Goal: Check status: Check status

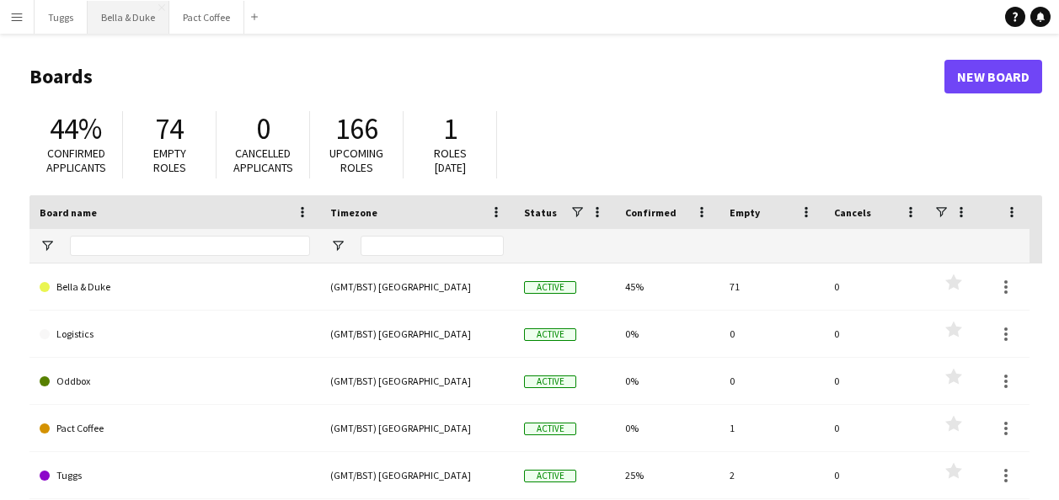
click at [142, 22] on button "Bella & Duke Close" at bounding box center [129, 17] width 82 height 33
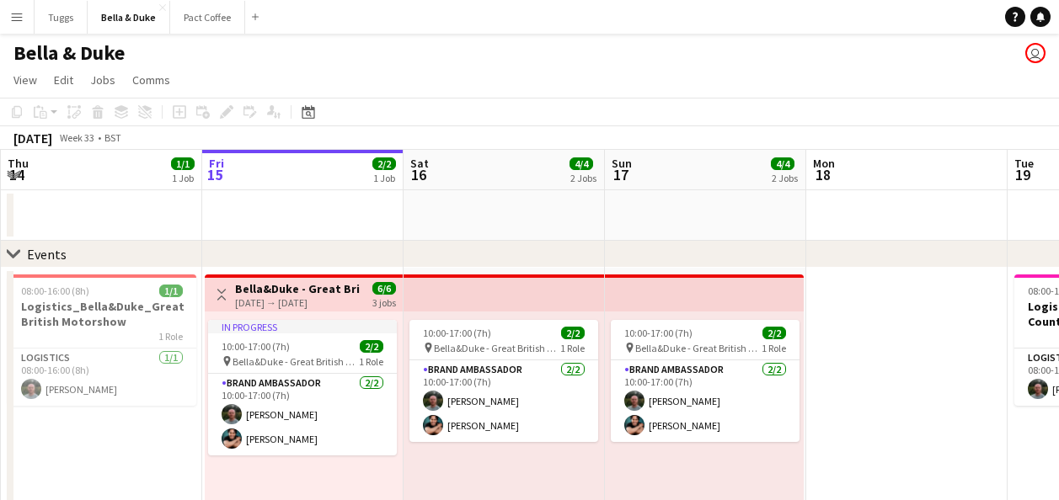
scroll to position [0, 492]
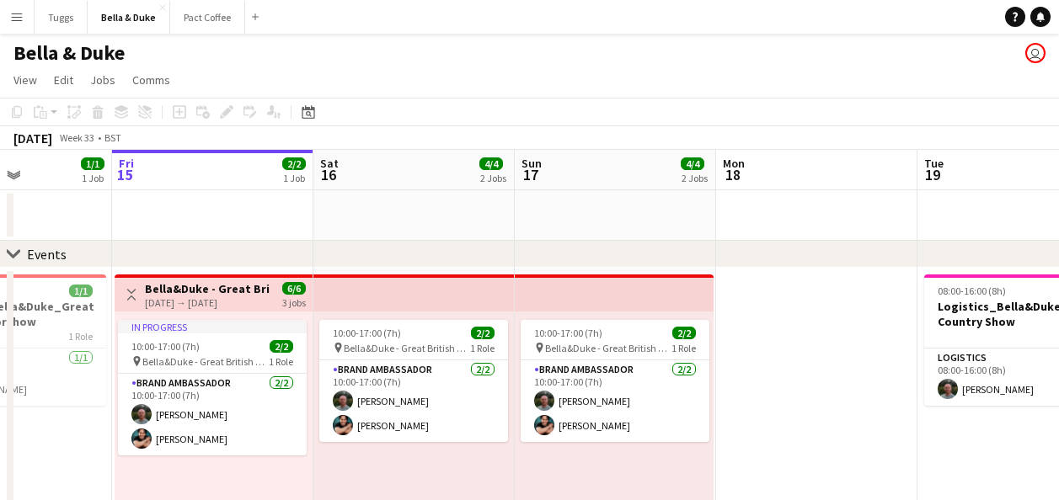
drag, startPoint x: 929, startPoint y: 357, endPoint x: 1074, endPoint y: 340, distance: 146.8
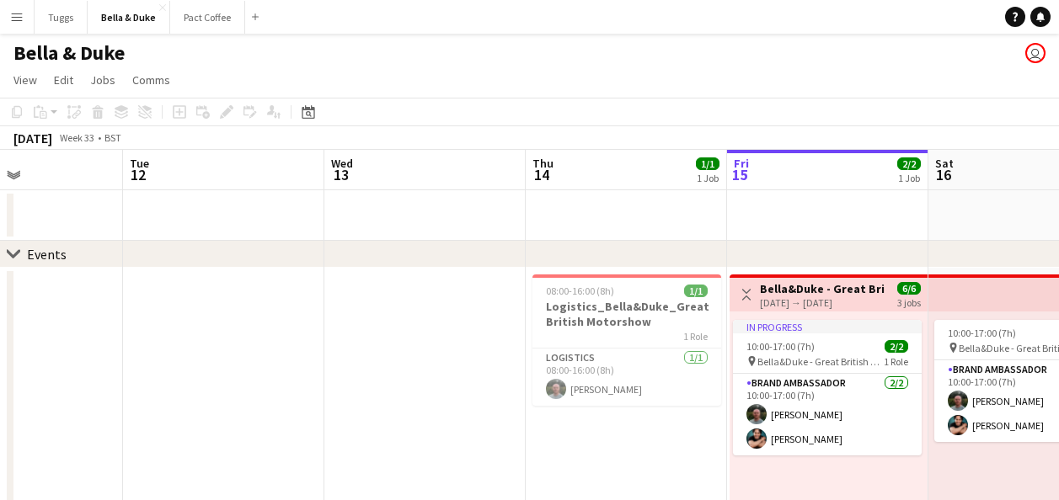
drag, startPoint x: 424, startPoint y: 227, endPoint x: 720, endPoint y: 227, distance: 295.7
drag, startPoint x: 435, startPoint y: 242, endPoint x: 768, endPoint y: 226, distance: 333.2
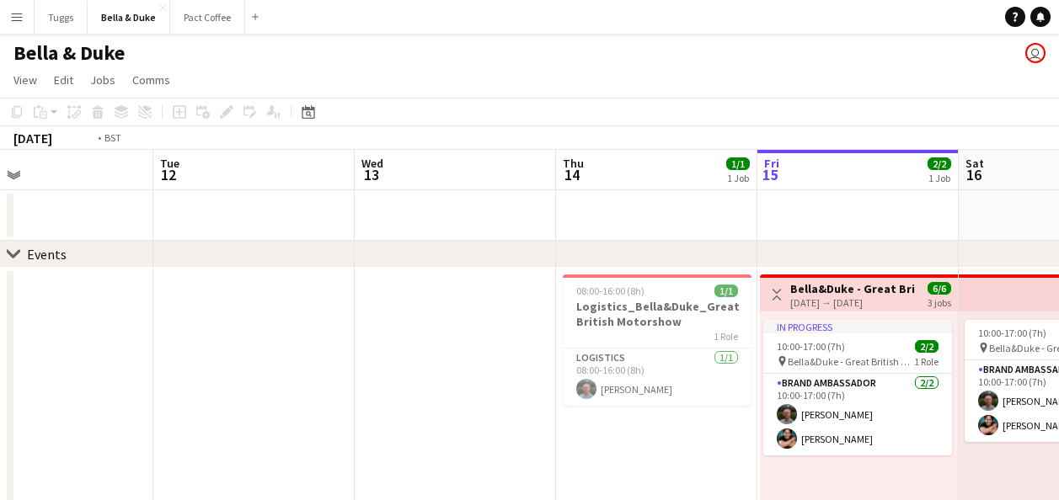
drag, startPoint x: 287, startPoint y: 380, endPoint x: 971, endPoint y: 421, distance: 684.6
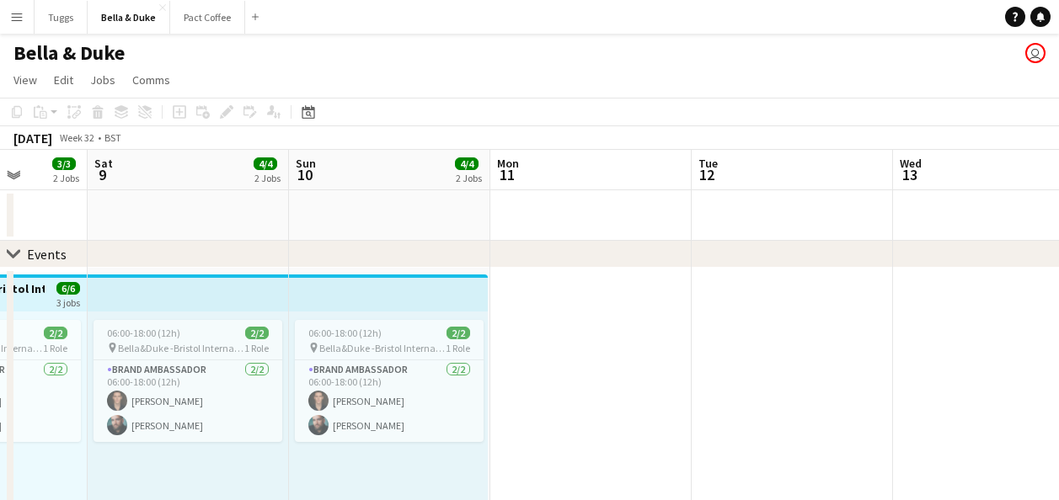
drag, startPoint x: 317, startPoint y: 474, endPoint x: 806, endPoint y: 489, distance: 489.8
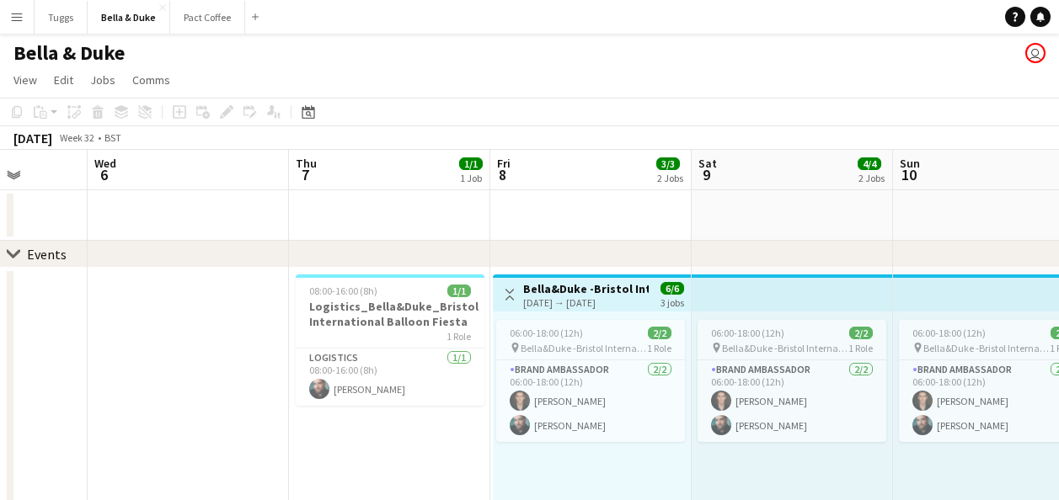
scroll to position [0, 619]
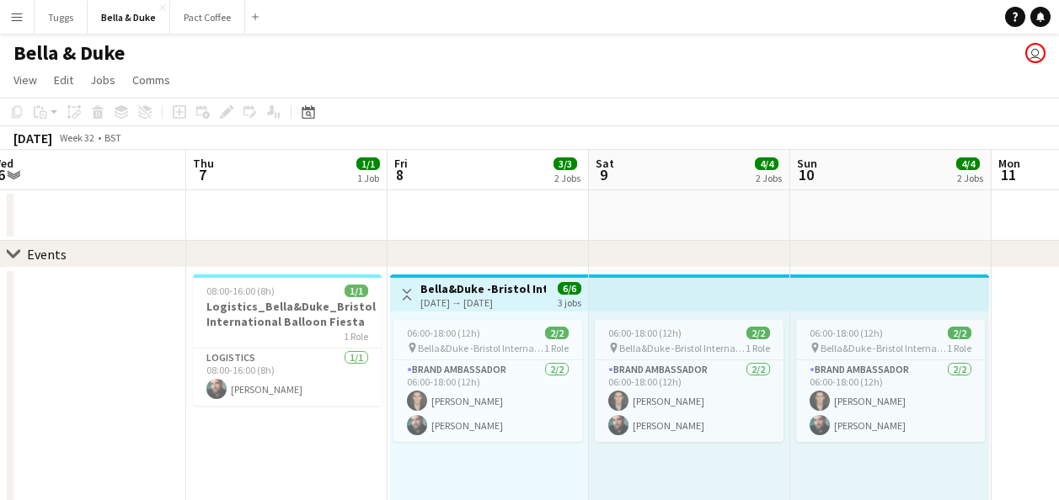
drag, startPoint x: 633, startPoint y: 482, endPoint x: 496, endPoint y: 505, distance: 138.4
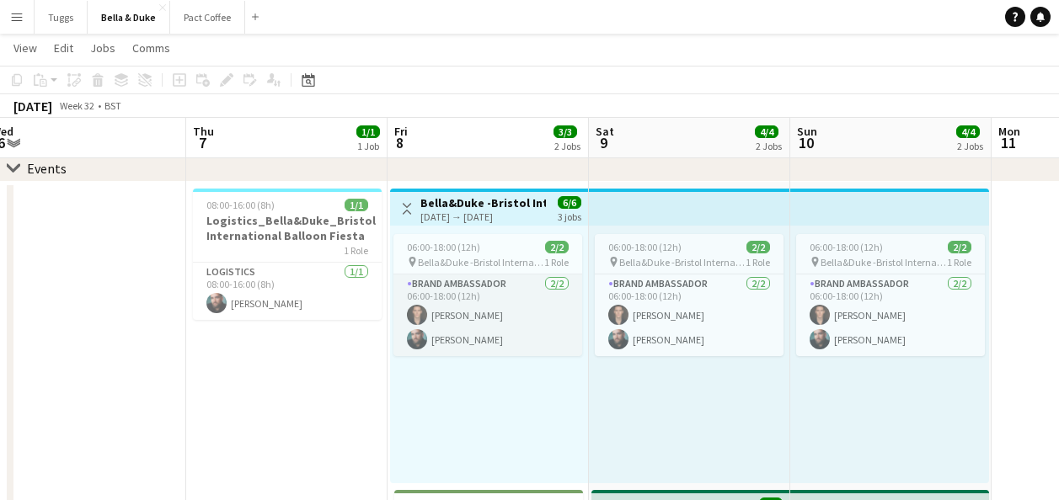
click at [528, 335] on app-card-role "Brand Ambassador [DATE] 06:00-18:00 (12h) [PERSON_NAME] [PERSON_NAME]" at bounding box center [487, 316] width 189 height 82
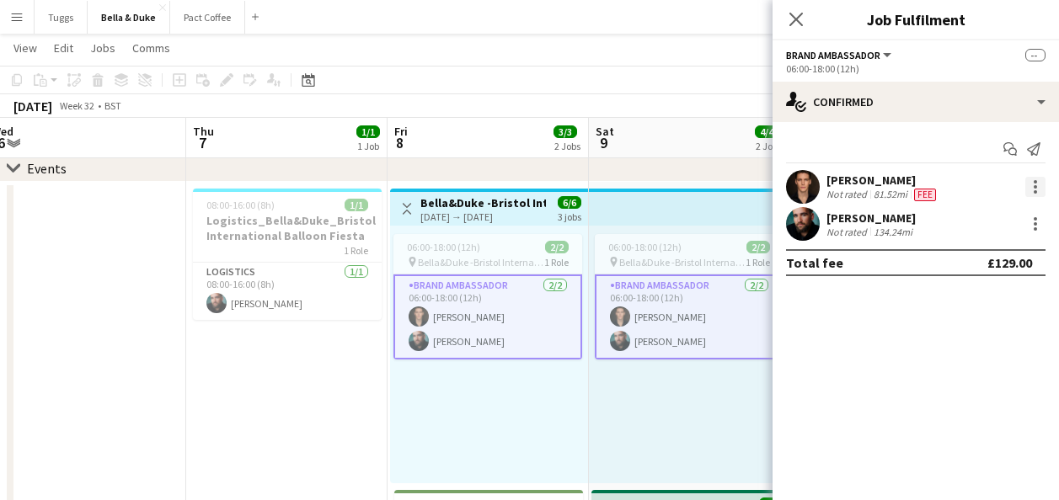
click at [1045, 185] on div at bounding box center [1035, 187] width 20 height 20
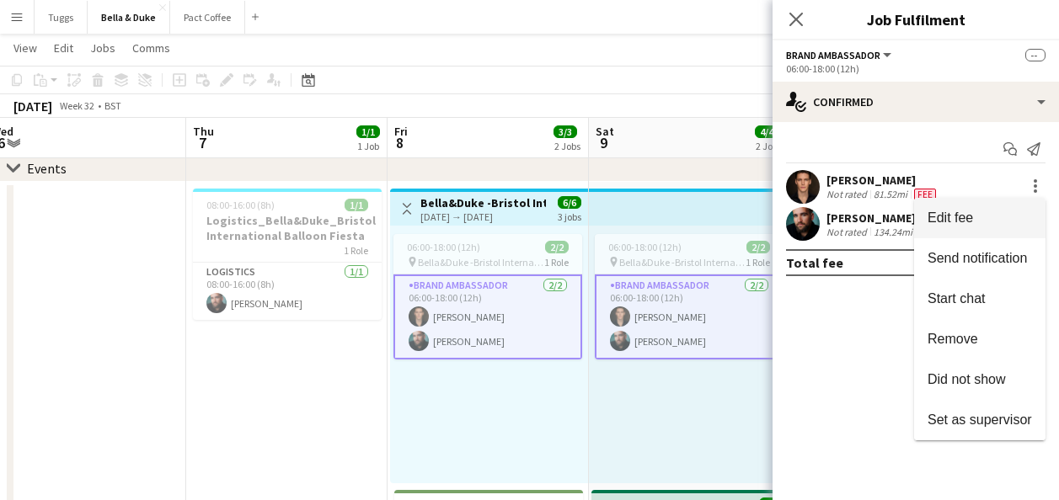
click at [971, 215] on span "Edit fee" at bounding box center [950, 218] width 45 height 14
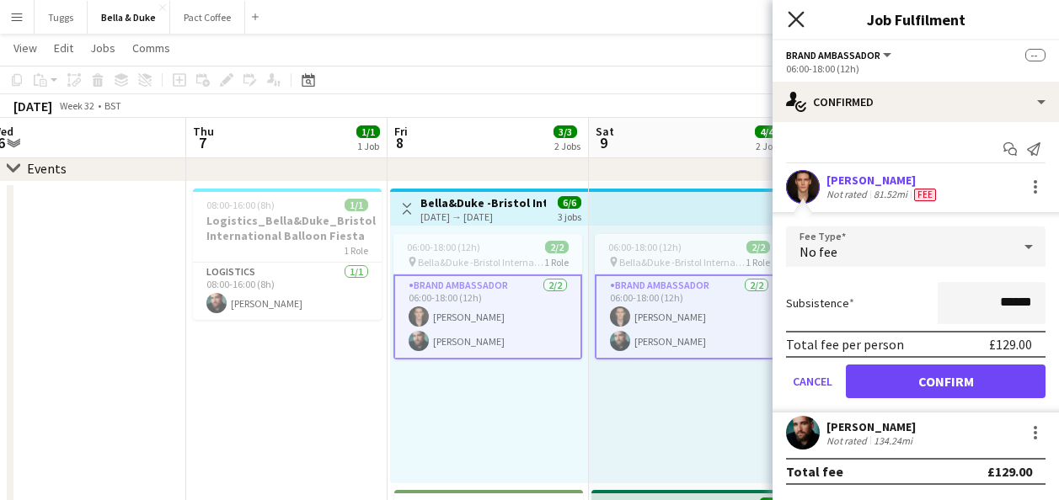
click at [798, 25] on icon "Close pop-in" at bounding box center [796, 19] width 16 height 16
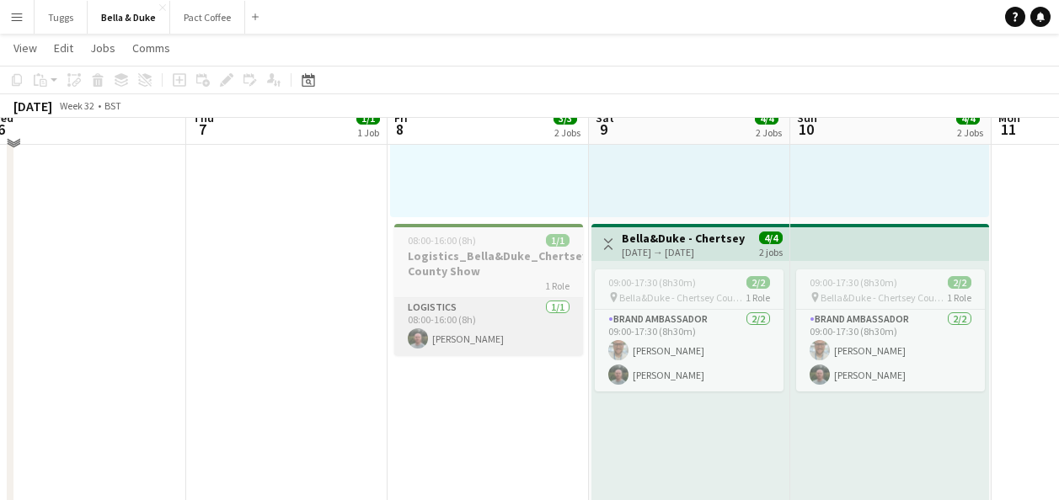
scroll to position [337, 0]
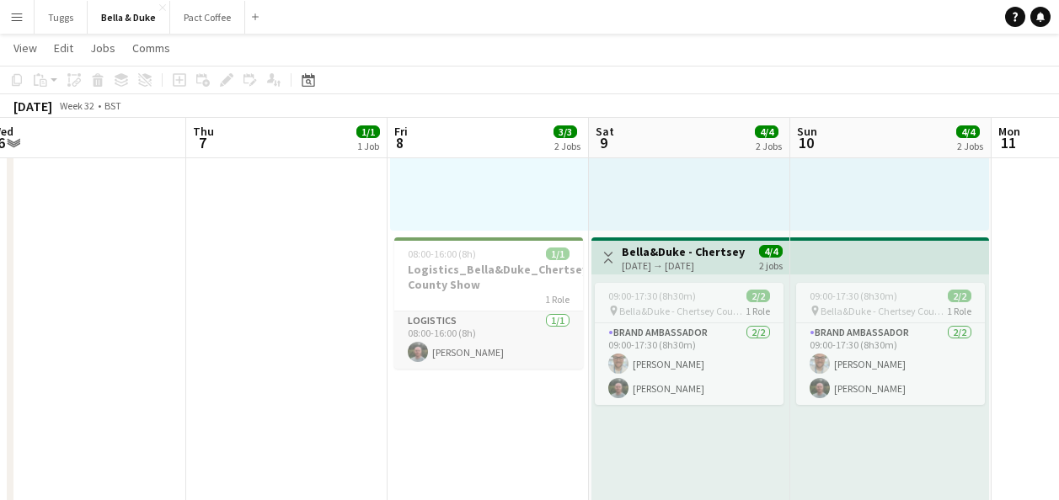
click at [520, 360] on app-card-role "Logistics [DATE] 08:00-16:00 (8h) [PERSON_NAME]" at bounding box center [488, 340] width 189 height 57
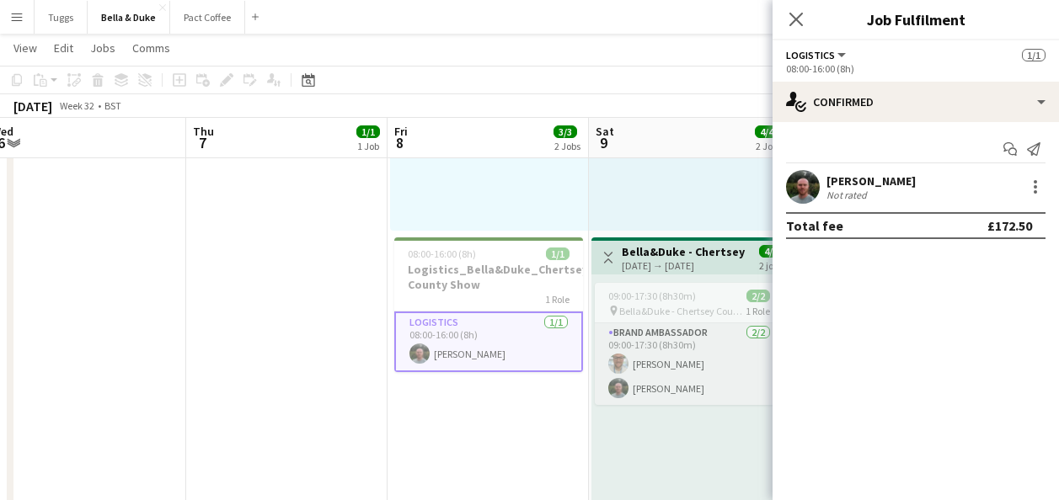
click at [753, 391] on app-card-role "Brand Ambassador [DATE] 09:00-17:30 (8h30m) [PERSON_NAME] [PERSON_NAME]" at bounding box center [689, 365] width 189 height 82
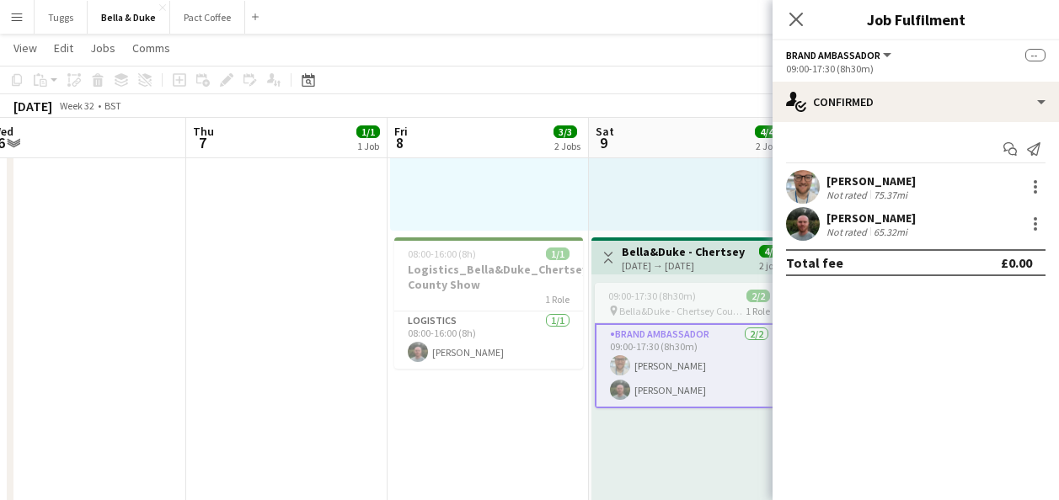
click at [472, 415] on app-date-cell "Toggle View Bella&Duke -Bristol International Balloon Fiesta [DATE] → [DATE] 6/…" at bounding box center [488, 234] width 201 height 610
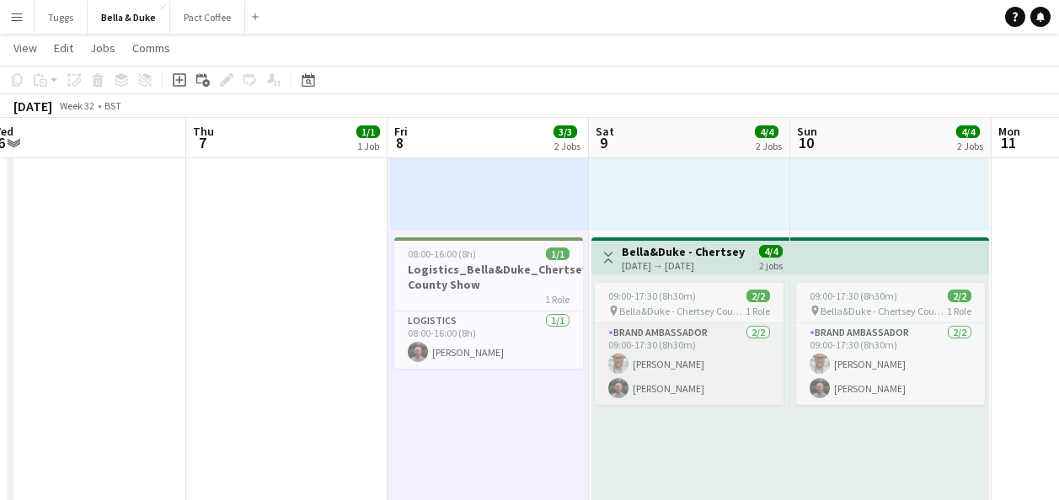
click at [740, 397] on app-card-role "Brand Ambassador [DATE] 09:00-17:30 (8h30m) [PERSON_NAME] [PERSON_NAME]" at bounding box center [689, 365] width 189 height 82
